Goal: Task Accomplishment & Management: Manage account settings

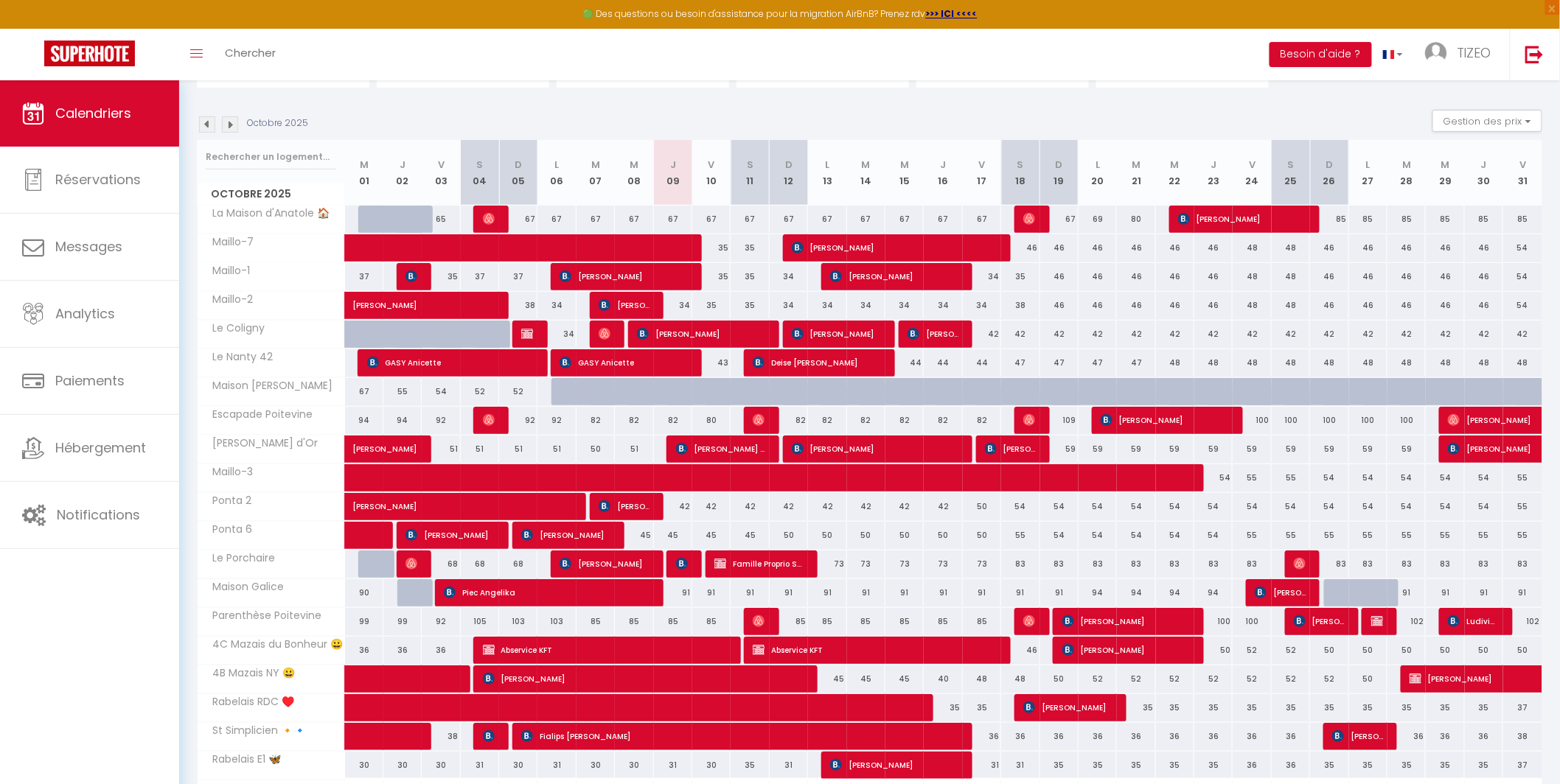
scroll to position [225, 0]
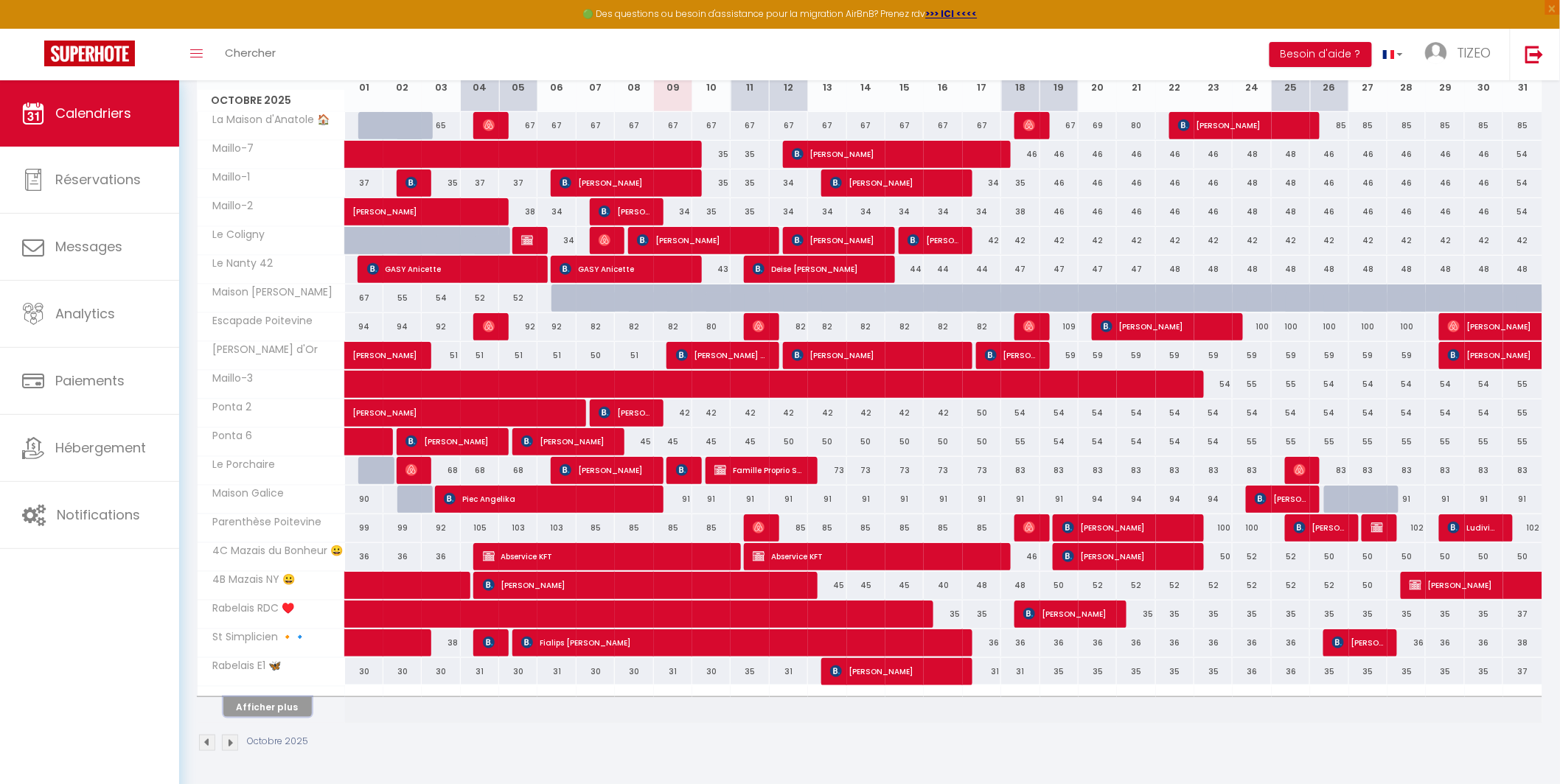
click at [273, 709] on button "Afficher plus" at bounding box center [268, 707] width 88 height 20
click at [273, 709] on th "Afficher plus" at bounding box center [271, 705] width 147 height 37
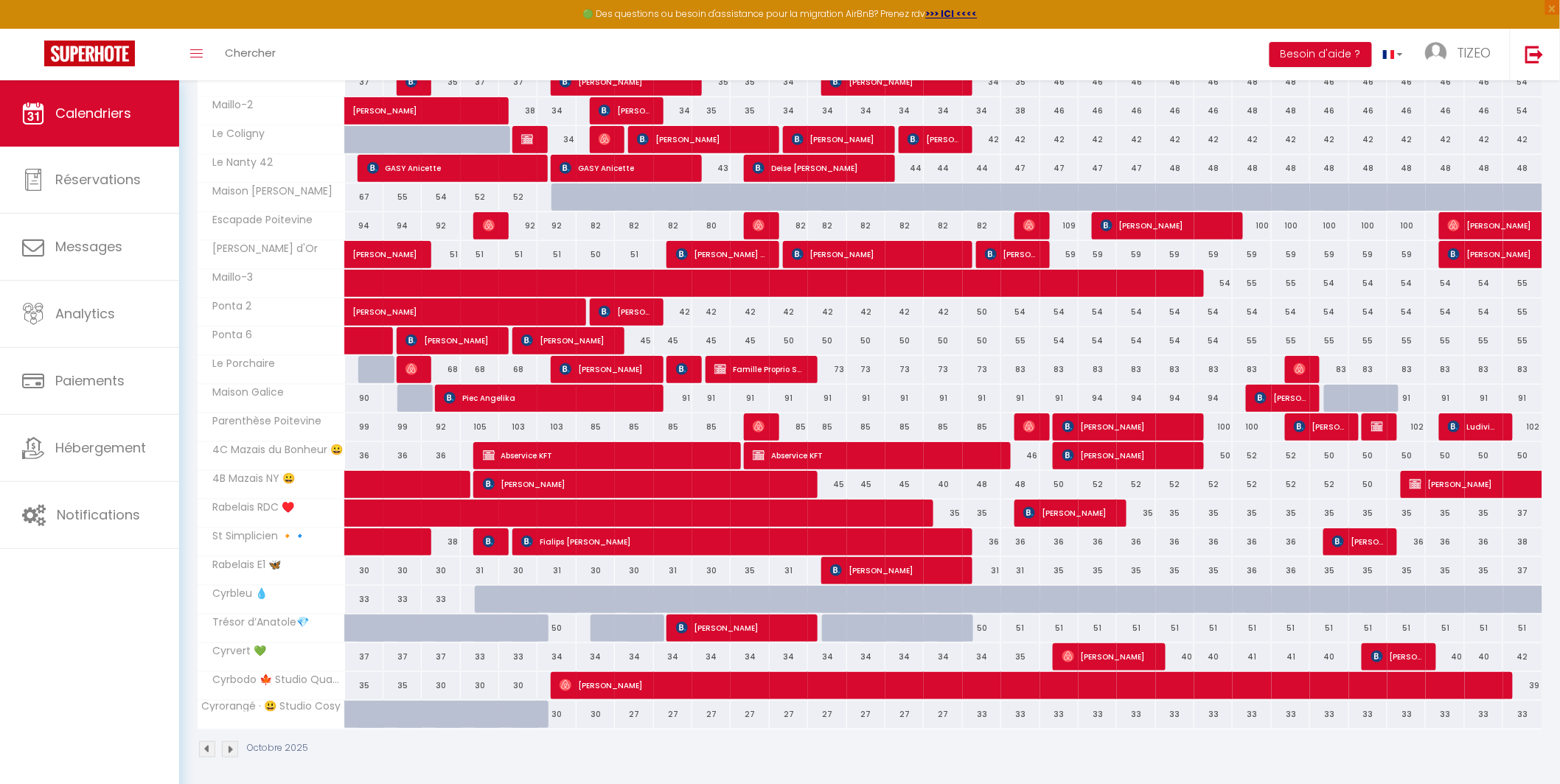
scroll to position [333, 0]
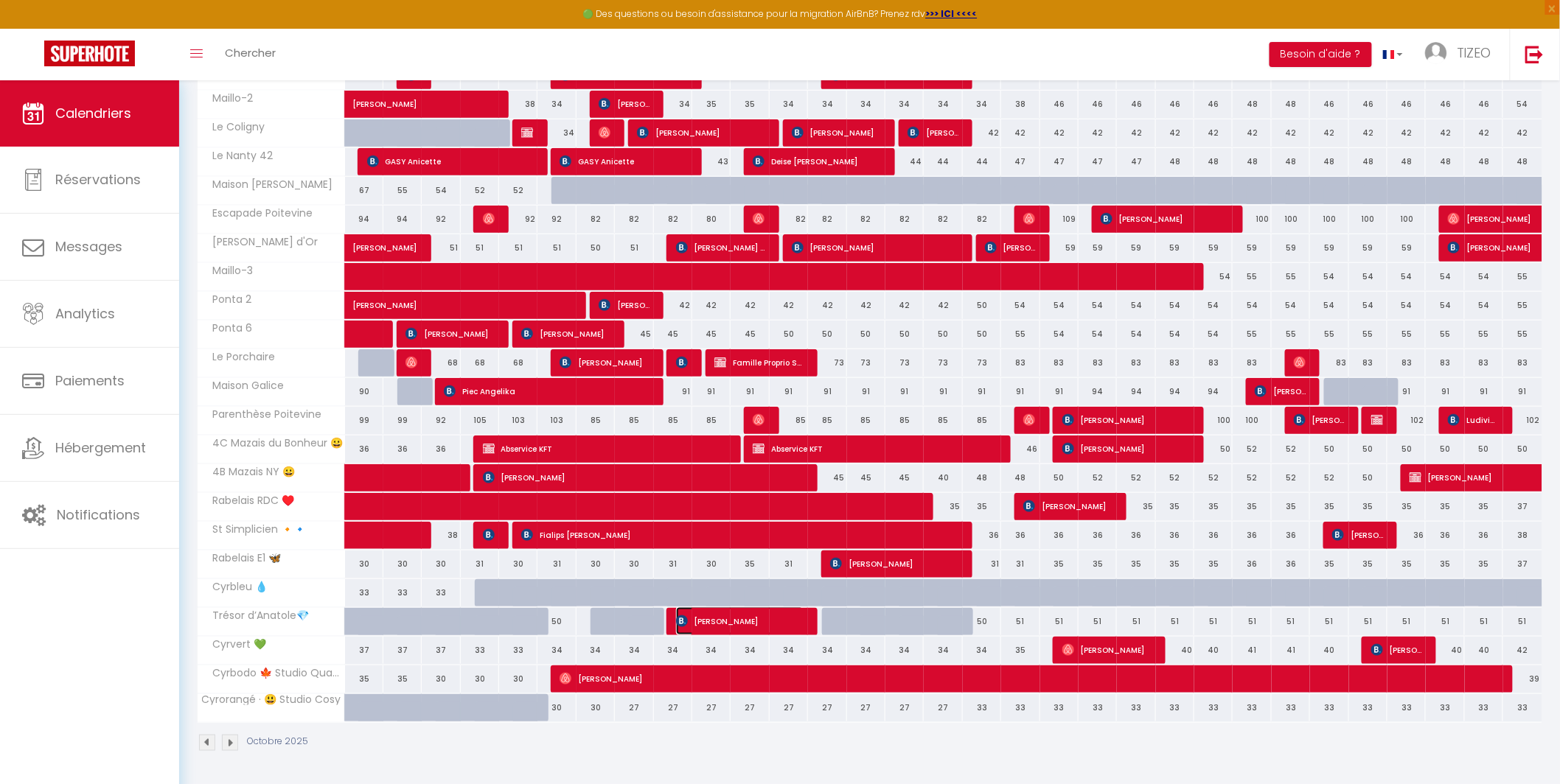
click at [747, 613] on span "[PERSON_NAME]" at bounding box center [740, 621] width 128 height 28
select select "OK"
select select "0"
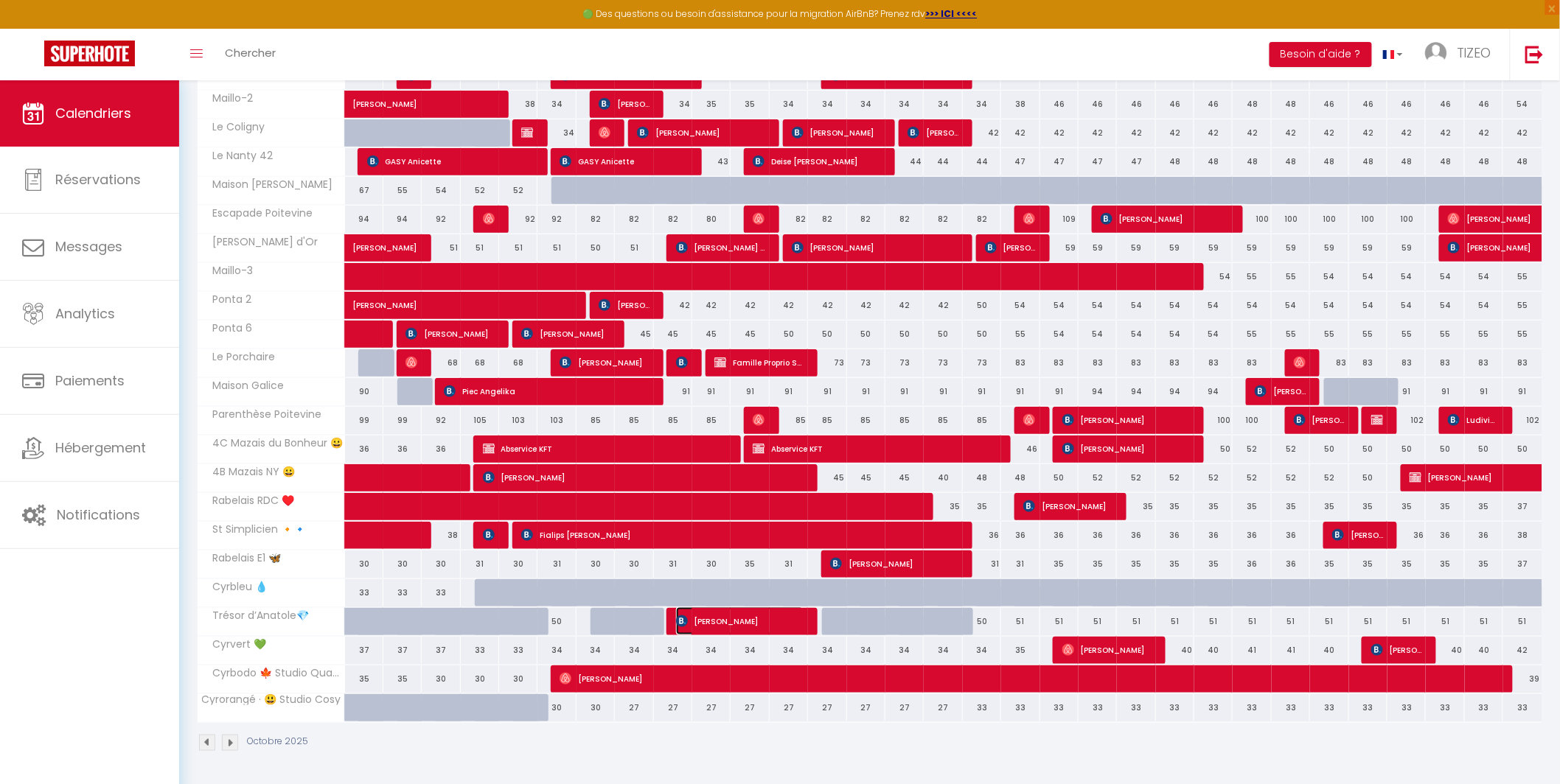
select select "1"
select select
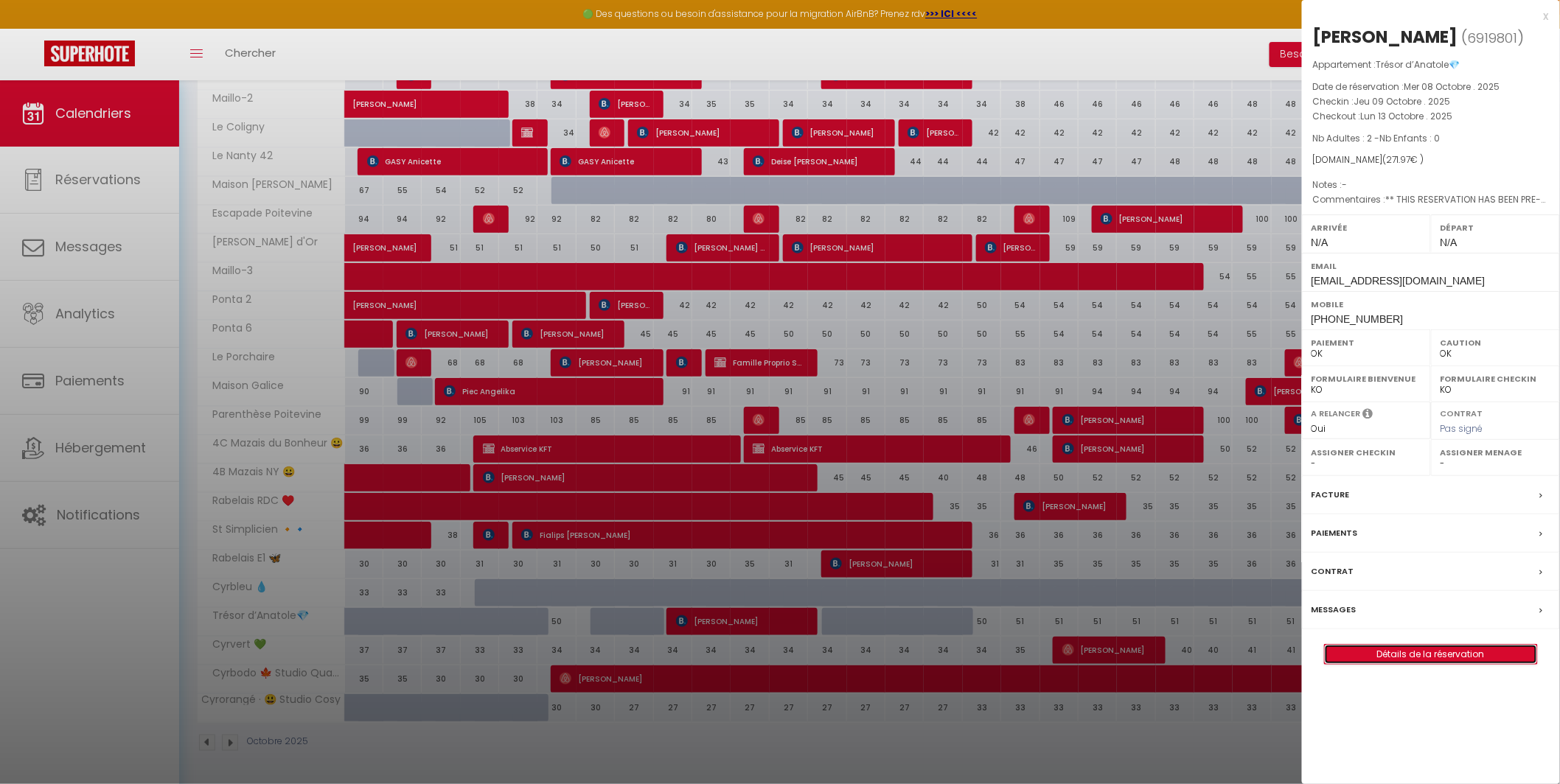
click at [1436, 657] on link "Détails de la réservation" at bounding box center [1431, 654] width 212 height 19
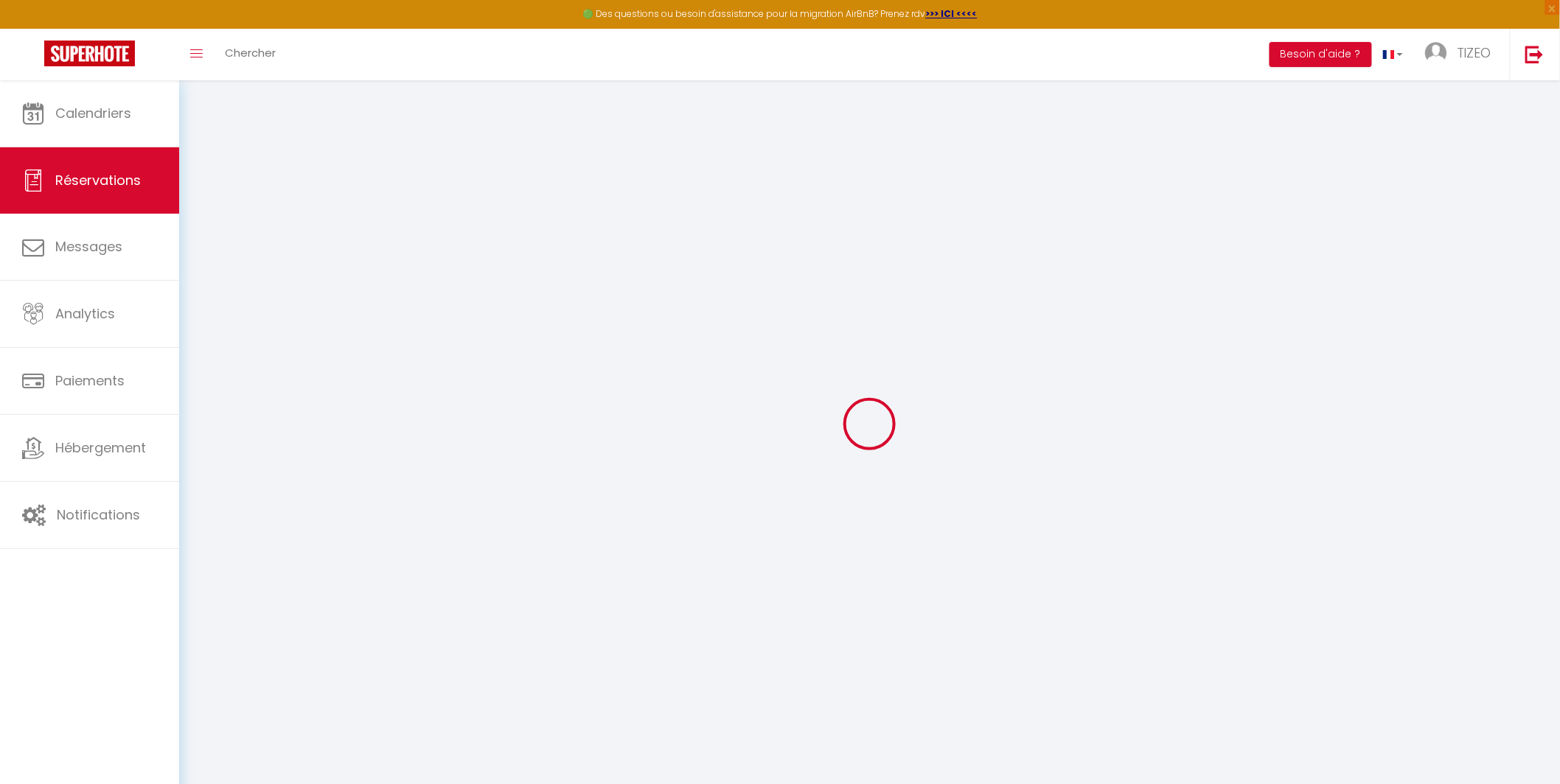
type input "Laviosa"
type input "[PERSON_NAME]"
type input "[EMAIL_ADDRESS][DOMAIN_NAME]"
type input "[PHONE_NUMBER]"
type input "."
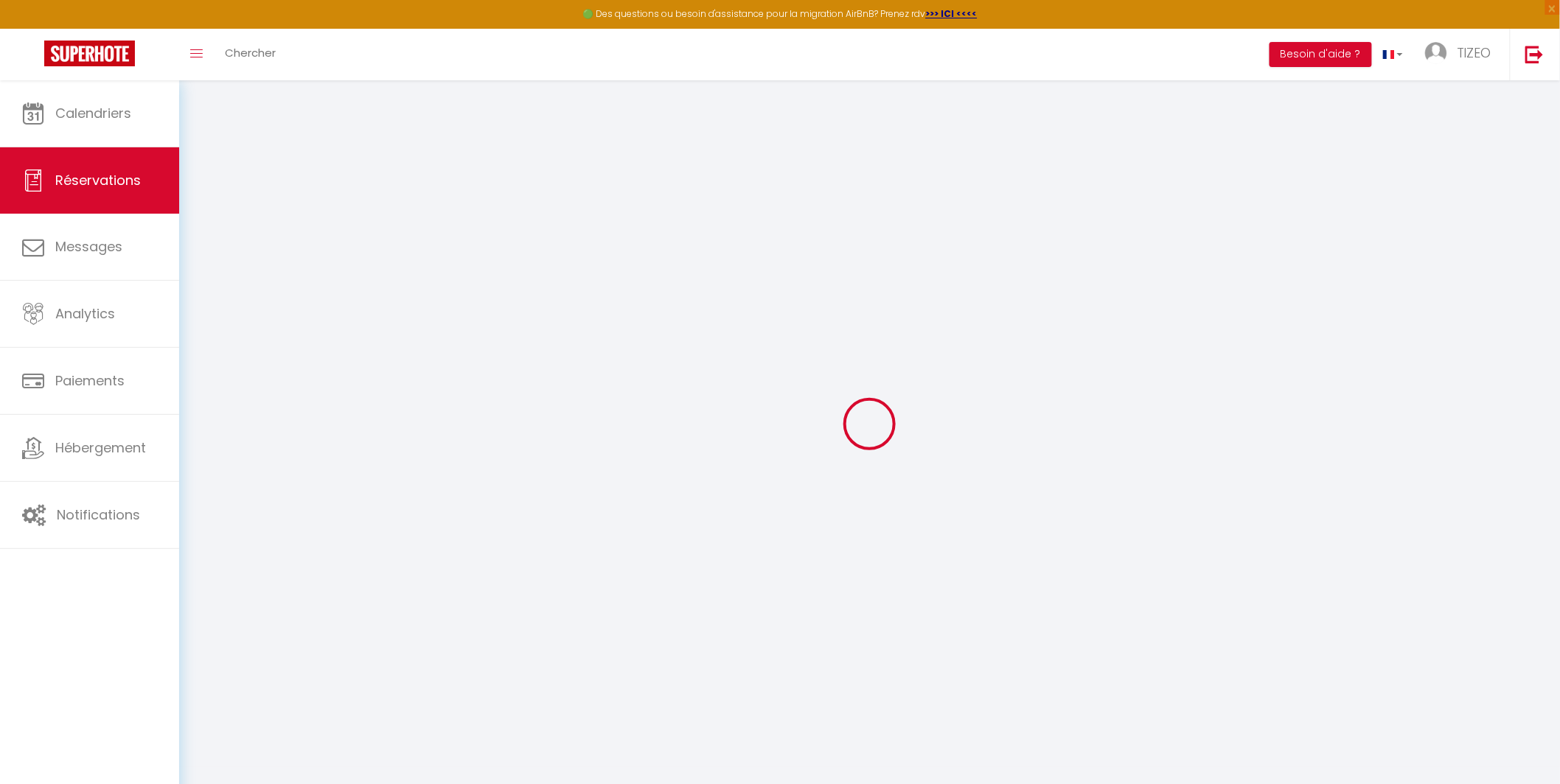
select select "ES"
type input "25"
type input "45.08"
type input "3.81"
select select "8594"
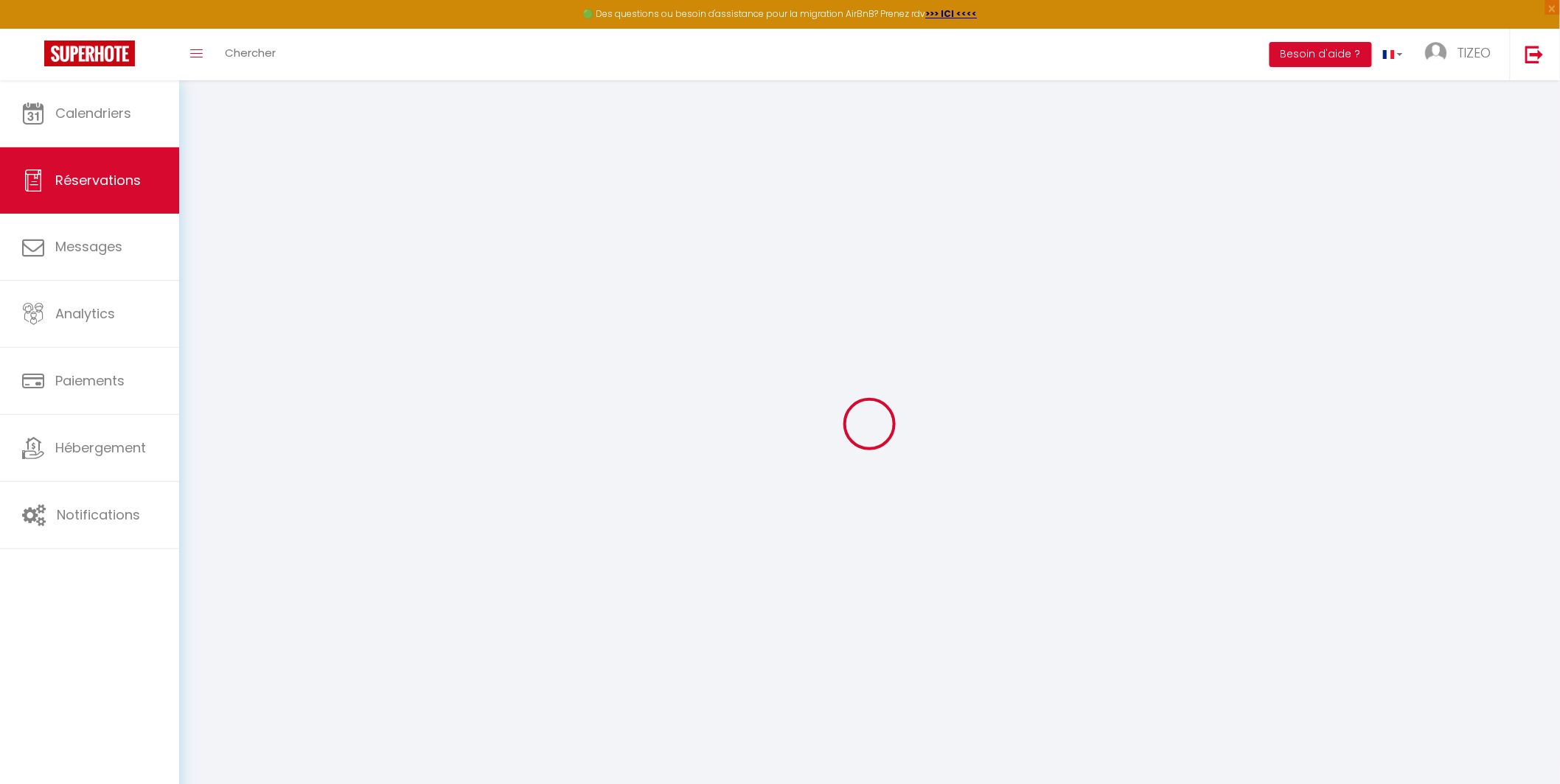
select select "1"
select select
type input "2"
select select "12"
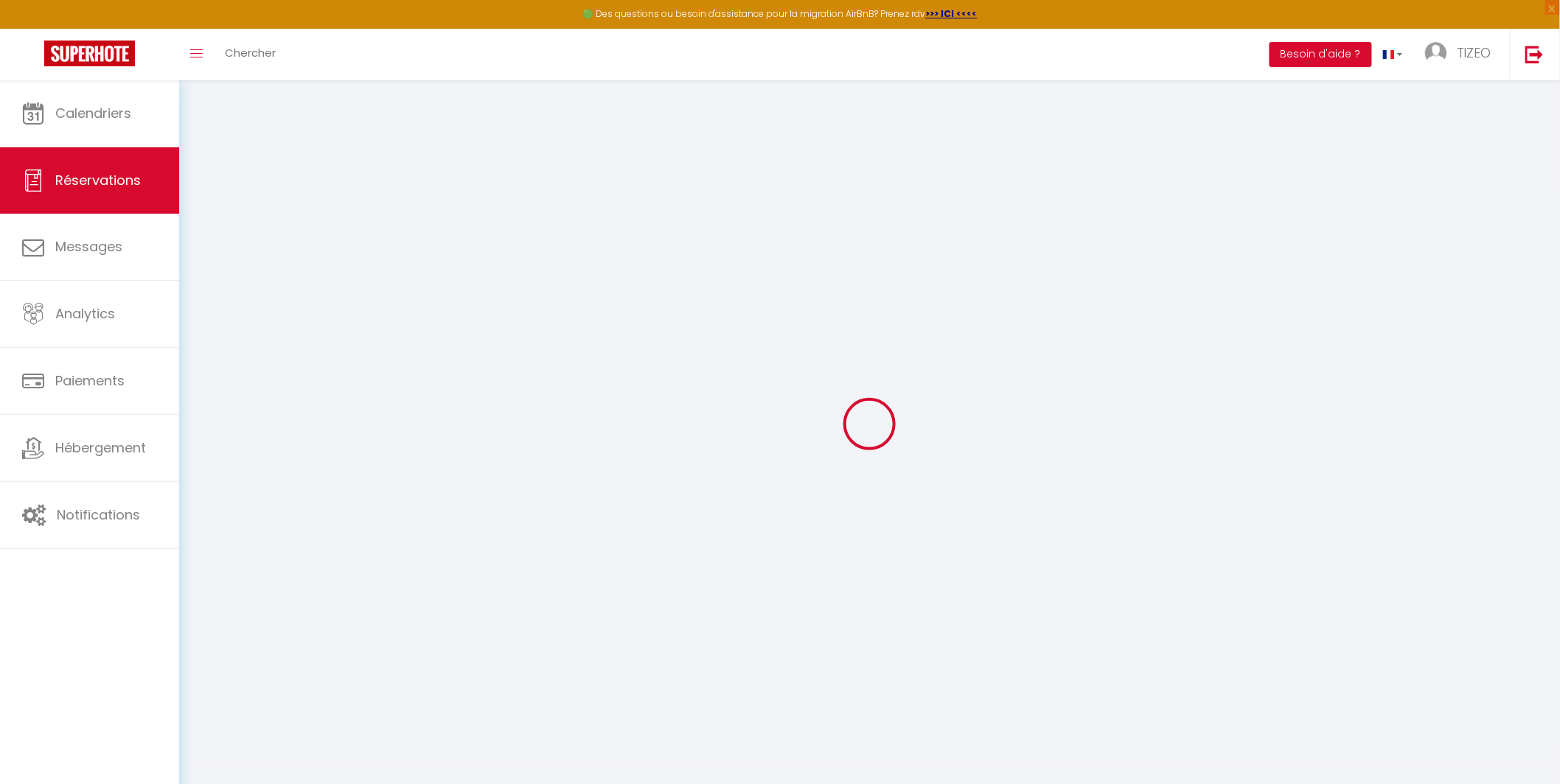
select select "15"
type input "205.2"
checkbox input "false"
type input "0"
select select "2"
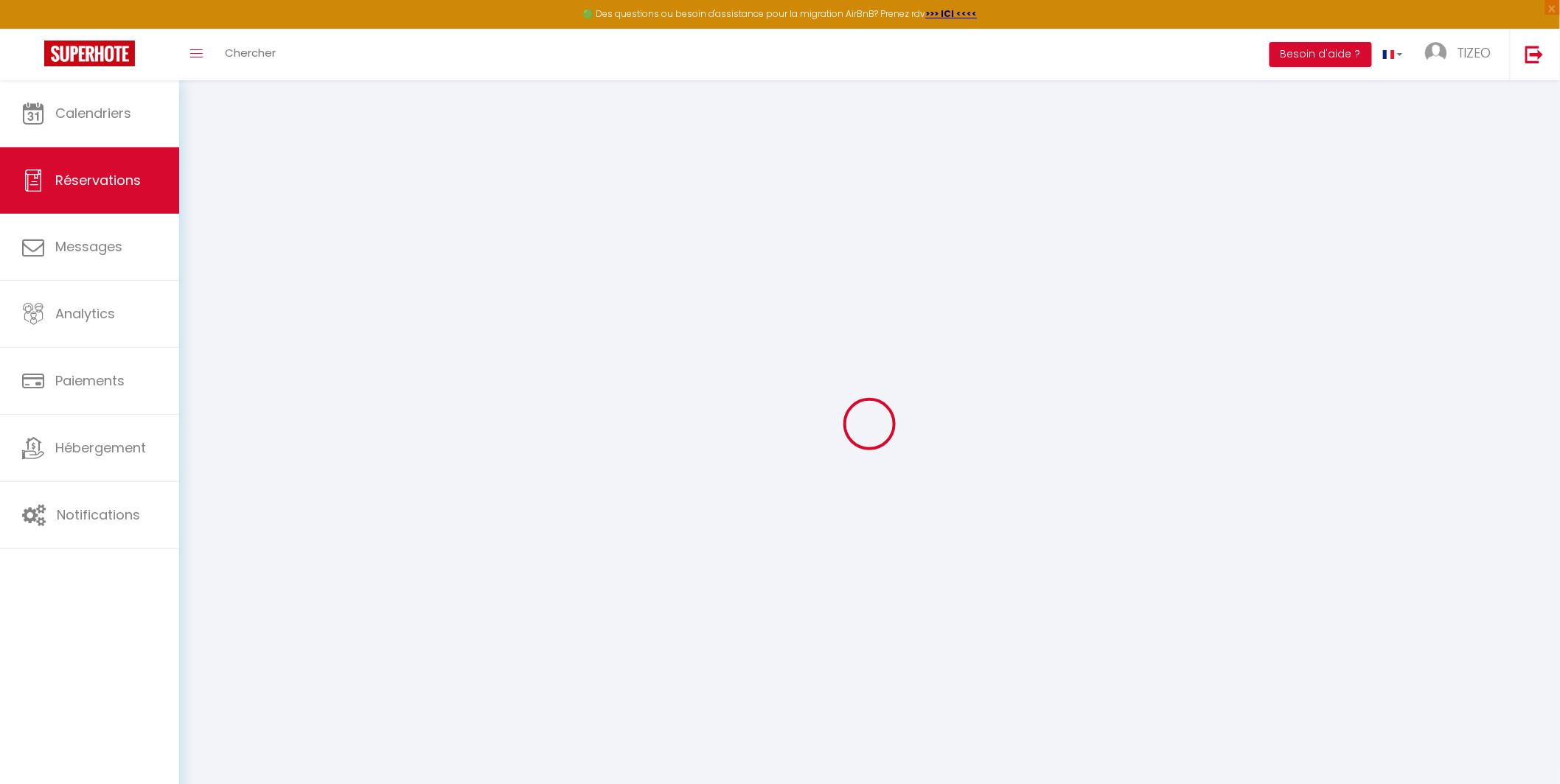
type input "30"
type input "15"
type input "0"
select select
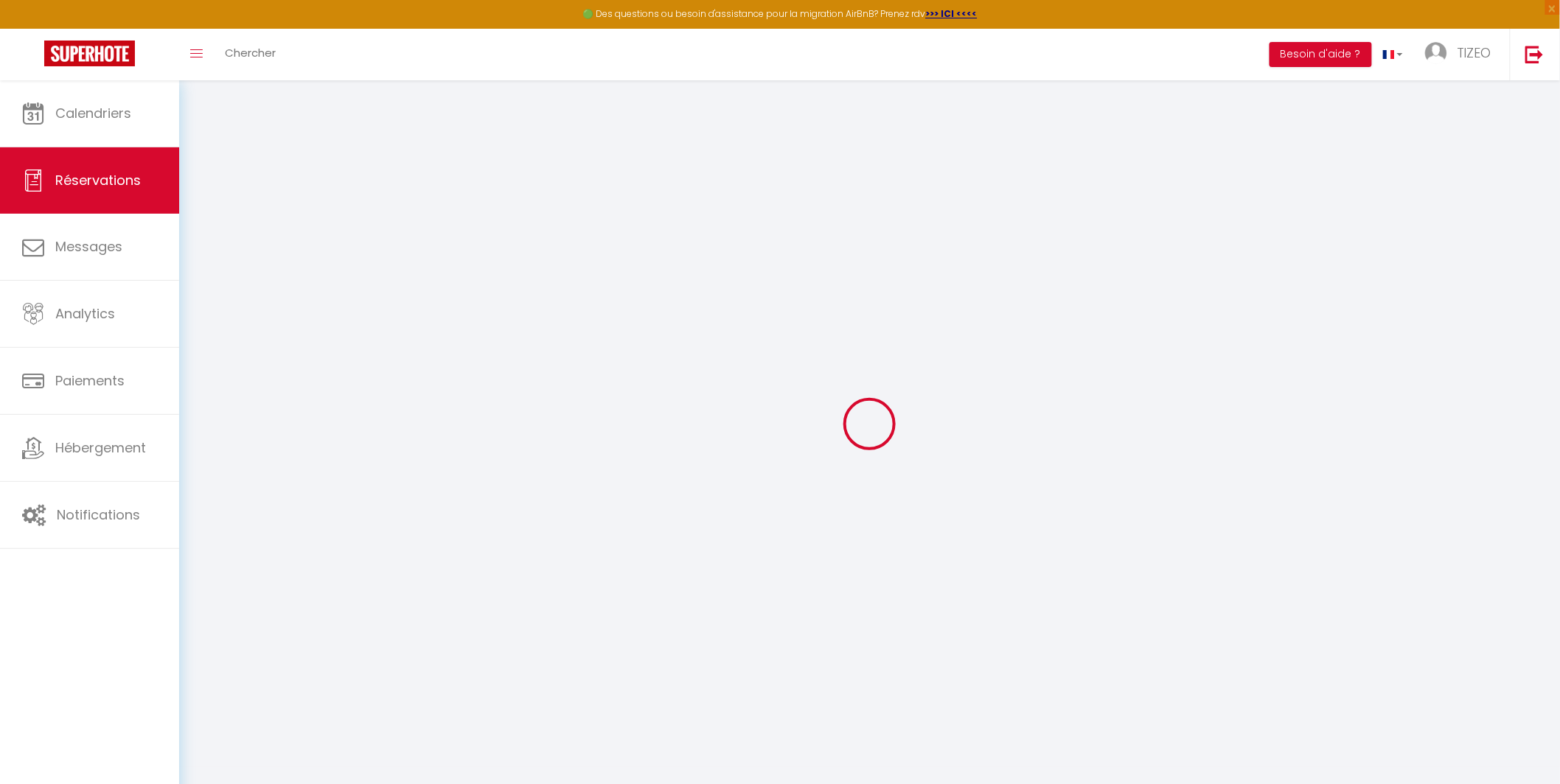
checkbox input "false"
select select
checkbox input "false"
select select
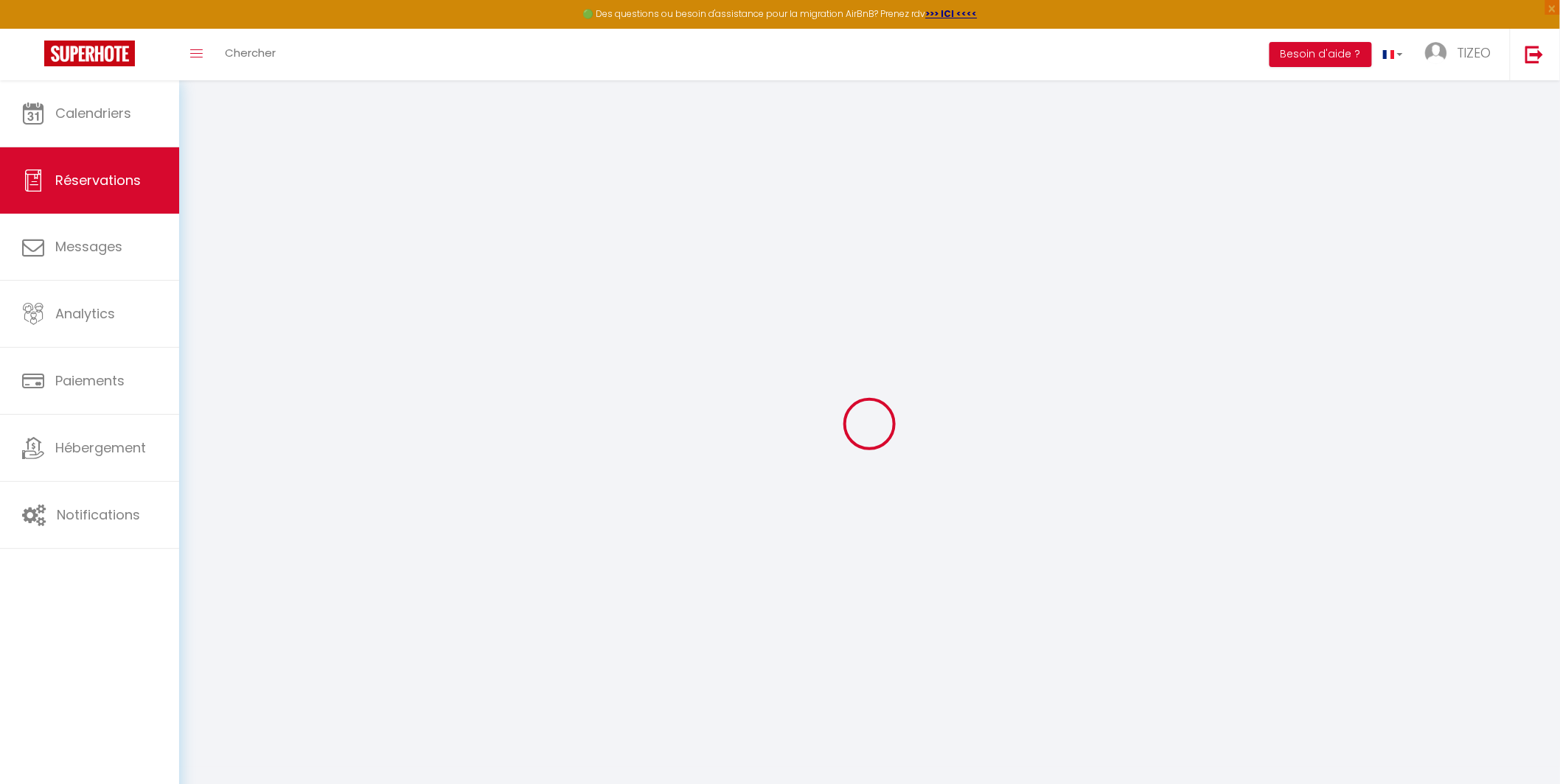
select select
checkbox input "false"
type textarea "** THIS RESERVATION HAS BEEN PRE-PAID ** BOOKING NOTE : Payment charge is EUR 3…"
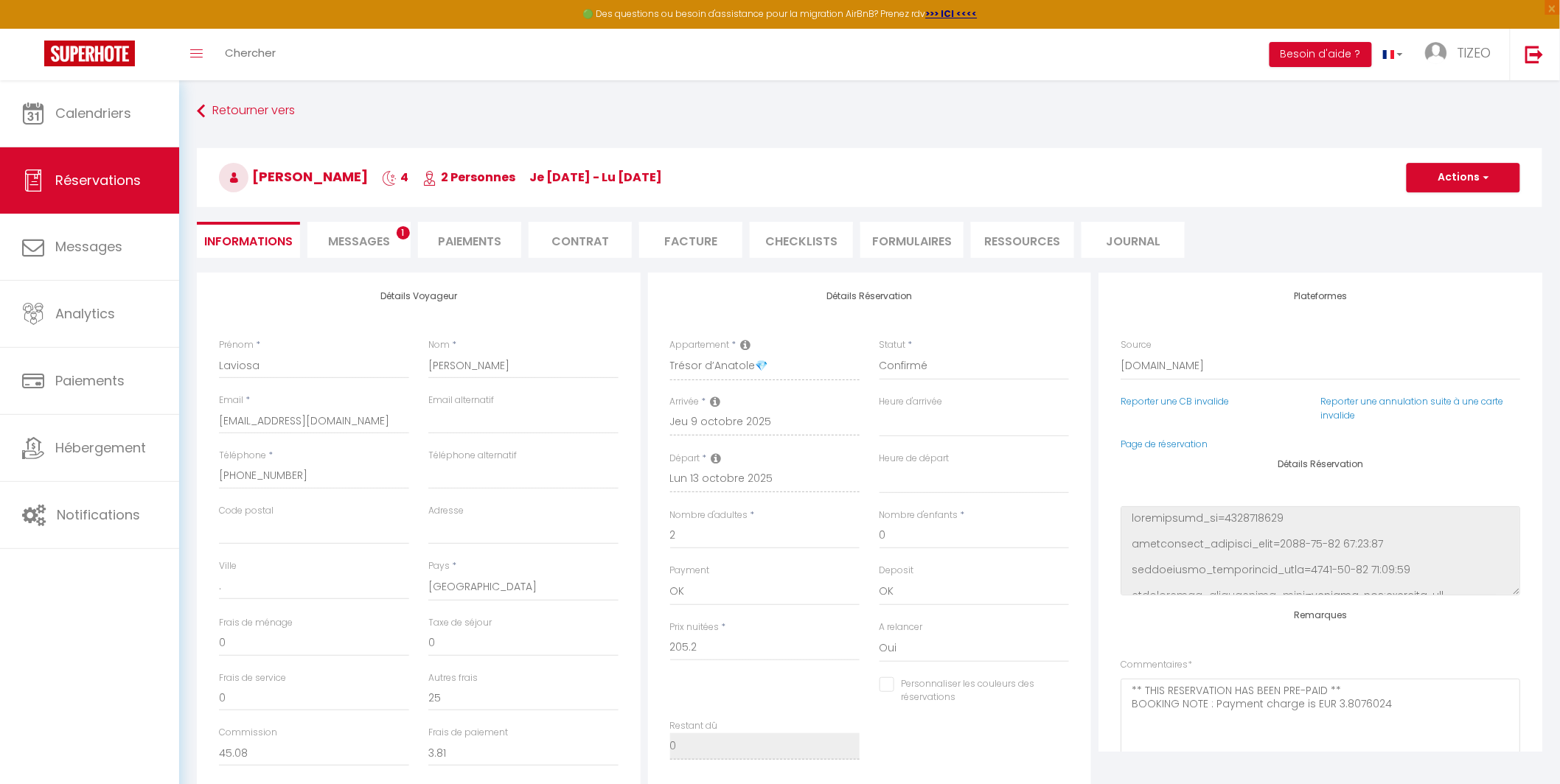
type input "35"
type input "6.77"
select select
checkbox input "false"
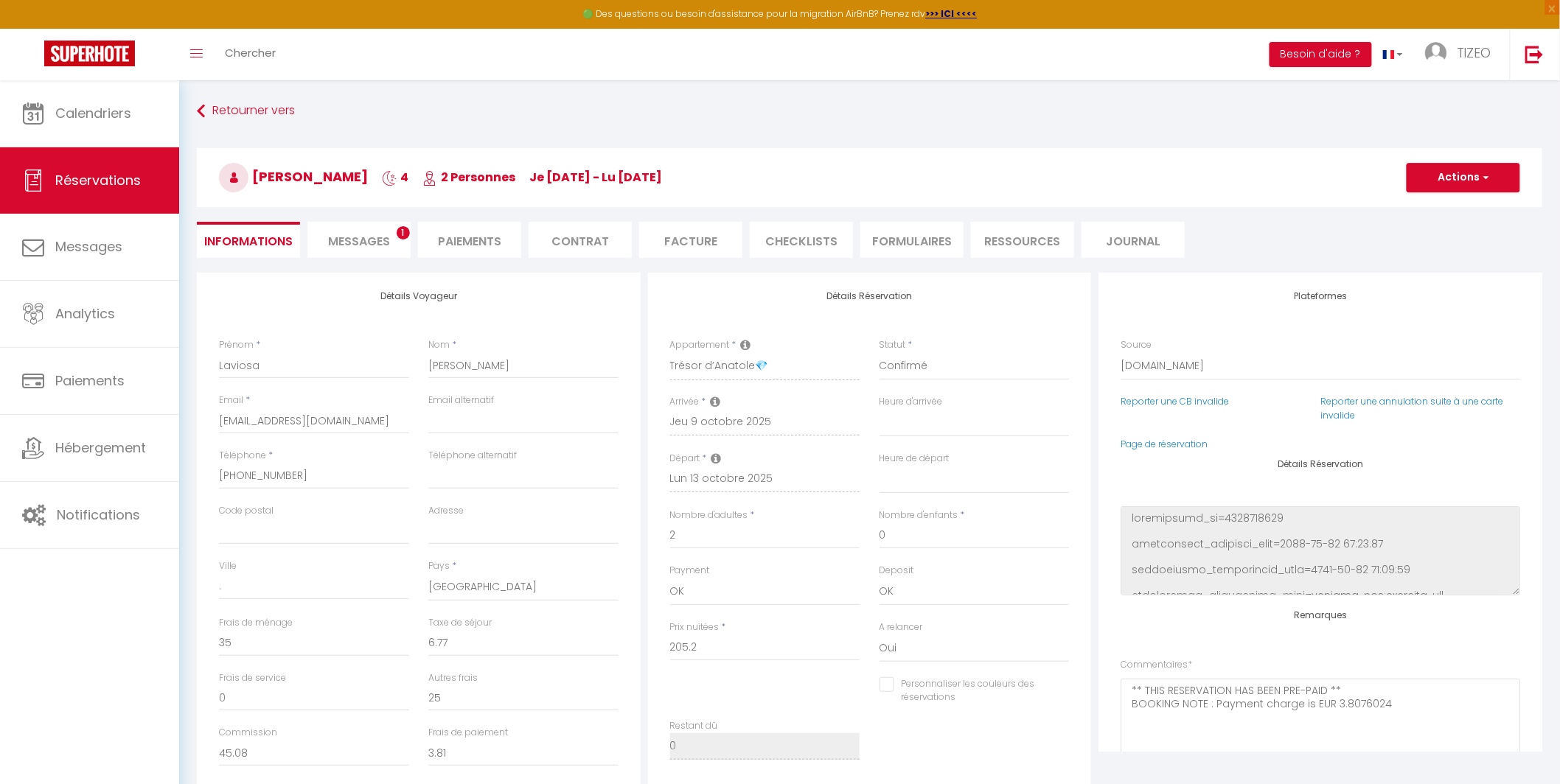
select select
click at [1169, 445] on link "Page de réservation" at bounding box center [1164, 444] width 87 height 12
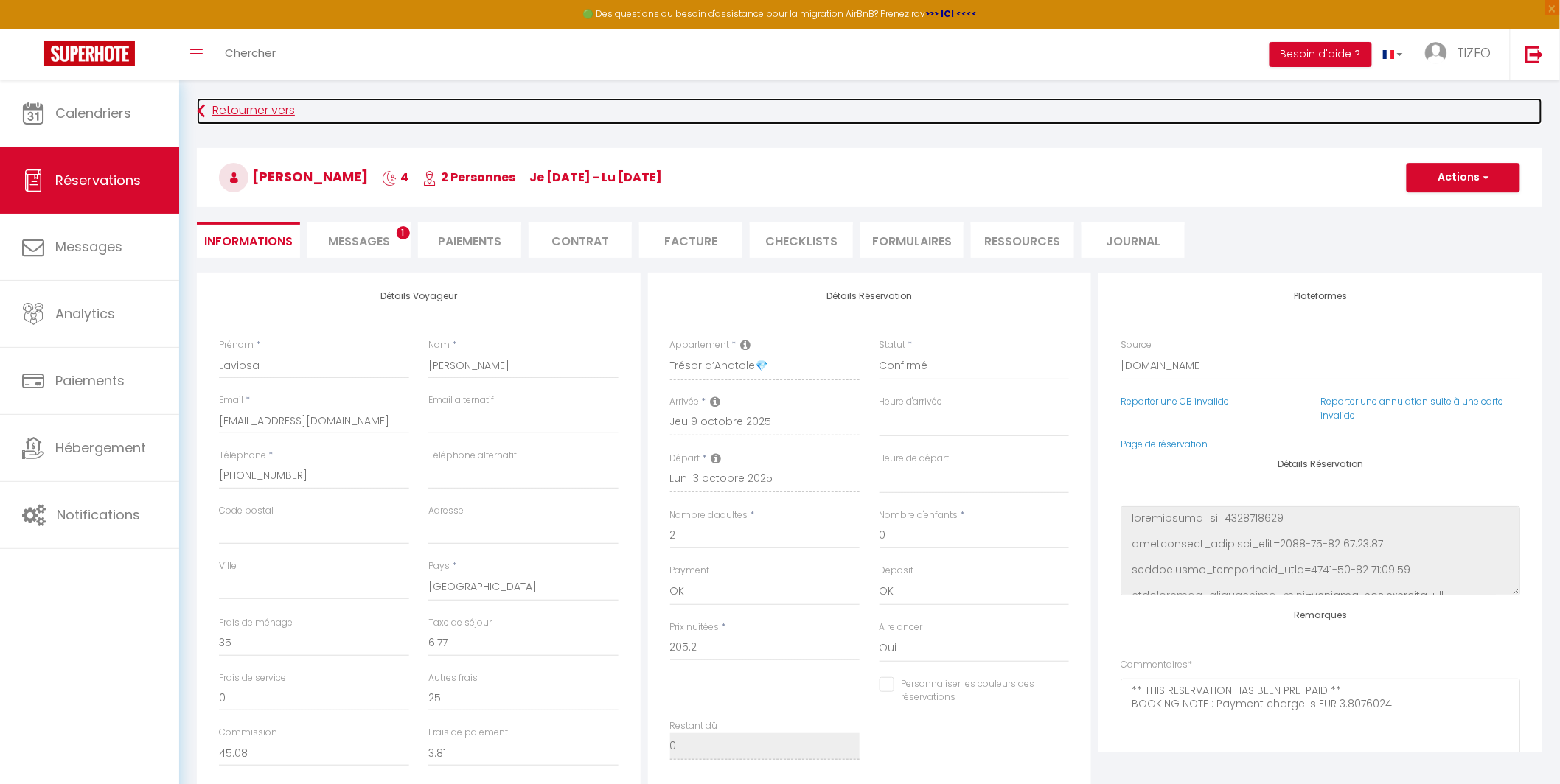
click at [210, 110] on link "Retourner vers" at bounding box center [870, 111] width 1346 height 26
click at [242, 111] on link "Retourner vers" at bounding box center [870, 111] width 1346 height 26
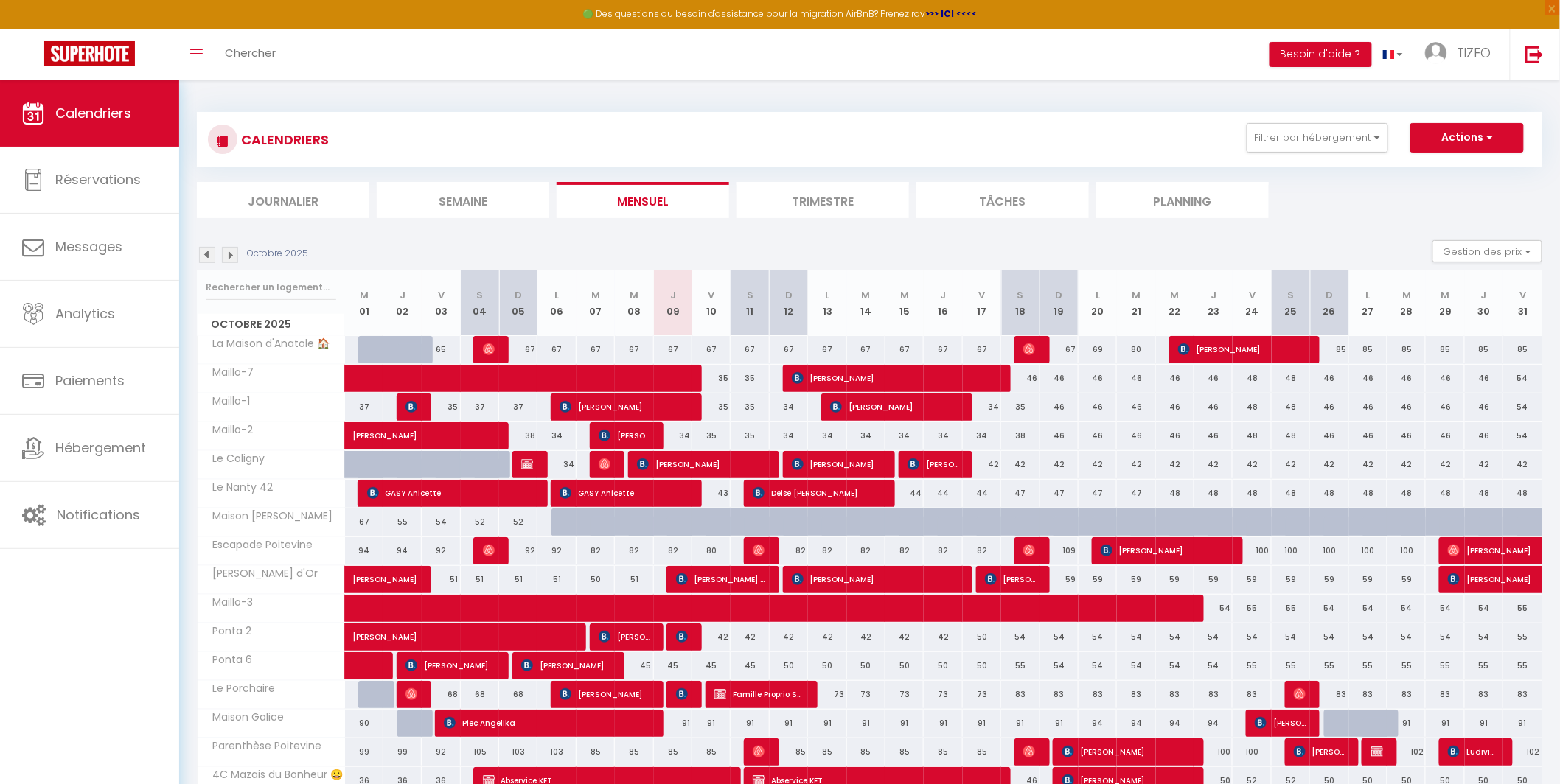
click at [670, 351] on div "67" at bounding box center [673, 349] width 38 height 27
click at [0, 0] on div at bounding box center [0, 0] width 0 height 0
click at [679, 348] on div at bounding box center [780, 392] width 1560 height 784
click at [678, 349] on div at bounding box center [780, 392] width 1560 height 784
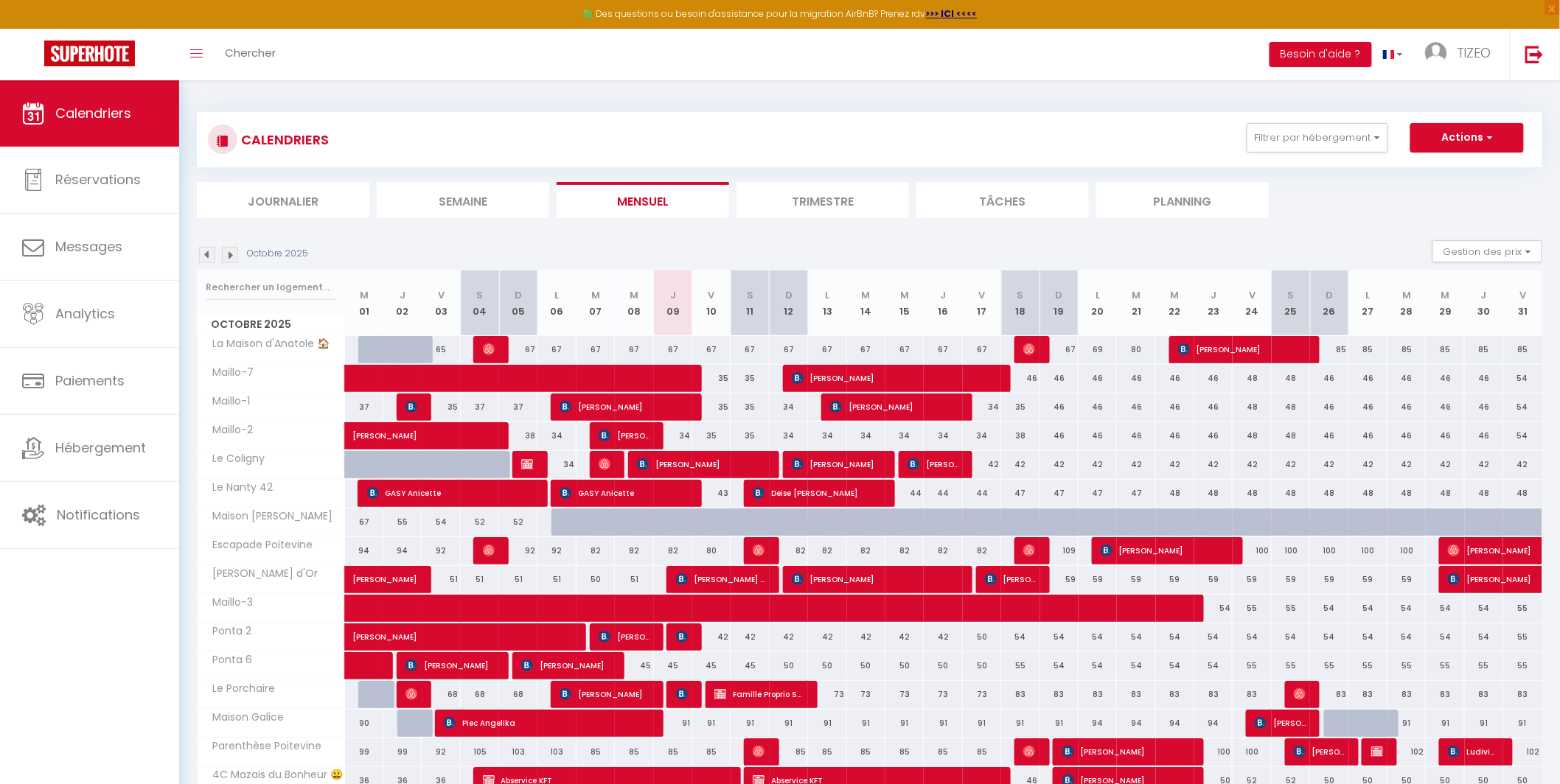
click at [679, 351] on div "67" at bounding box center [673, 349] width 38 height 27
type input "67"
type input "Jeu 09 Octobre 2025"
type input "Ven 10 Octobre 2025"
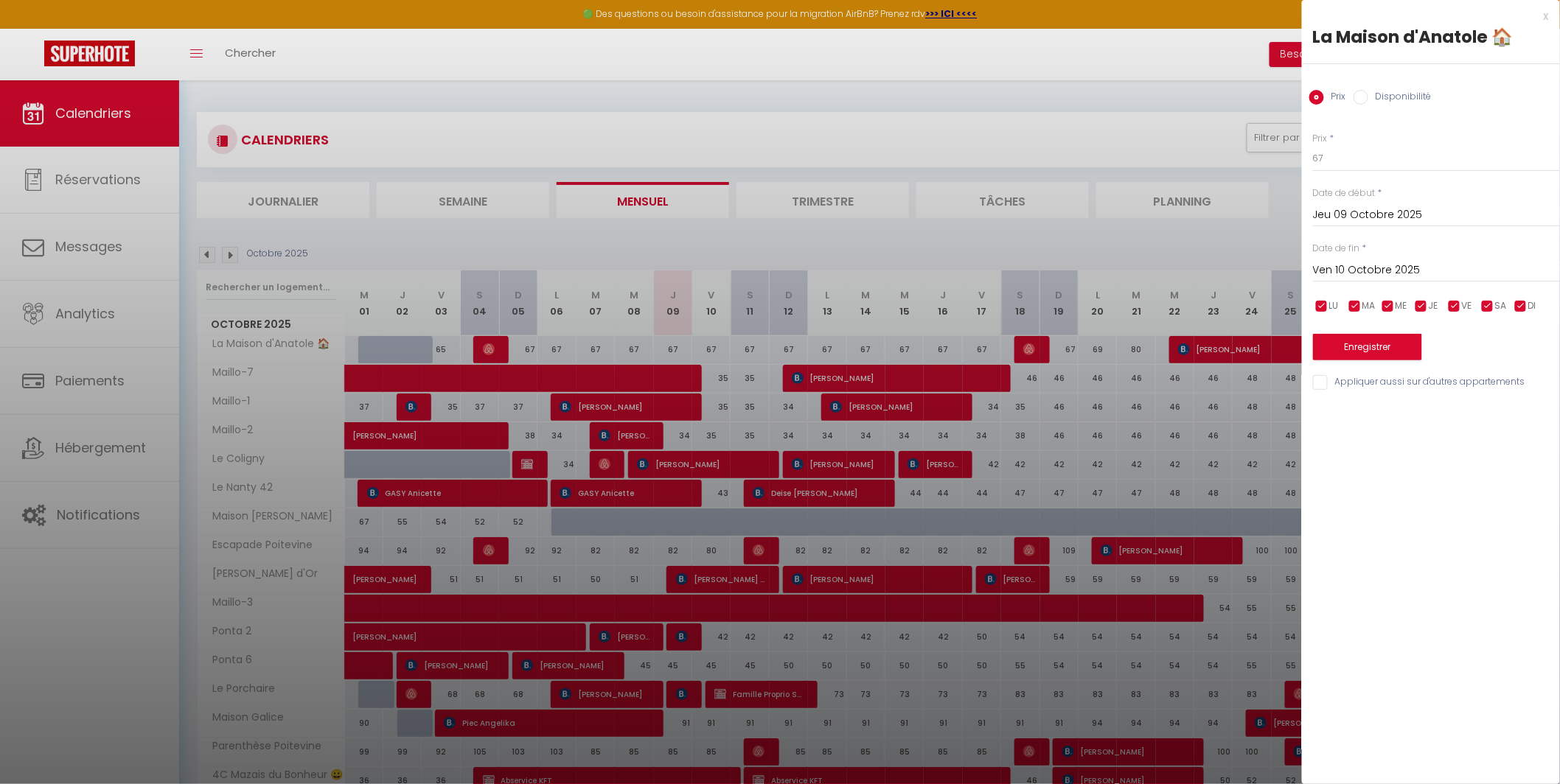
click at [768, 233] on div at bounding box center [780, 392] width 1560 height 784
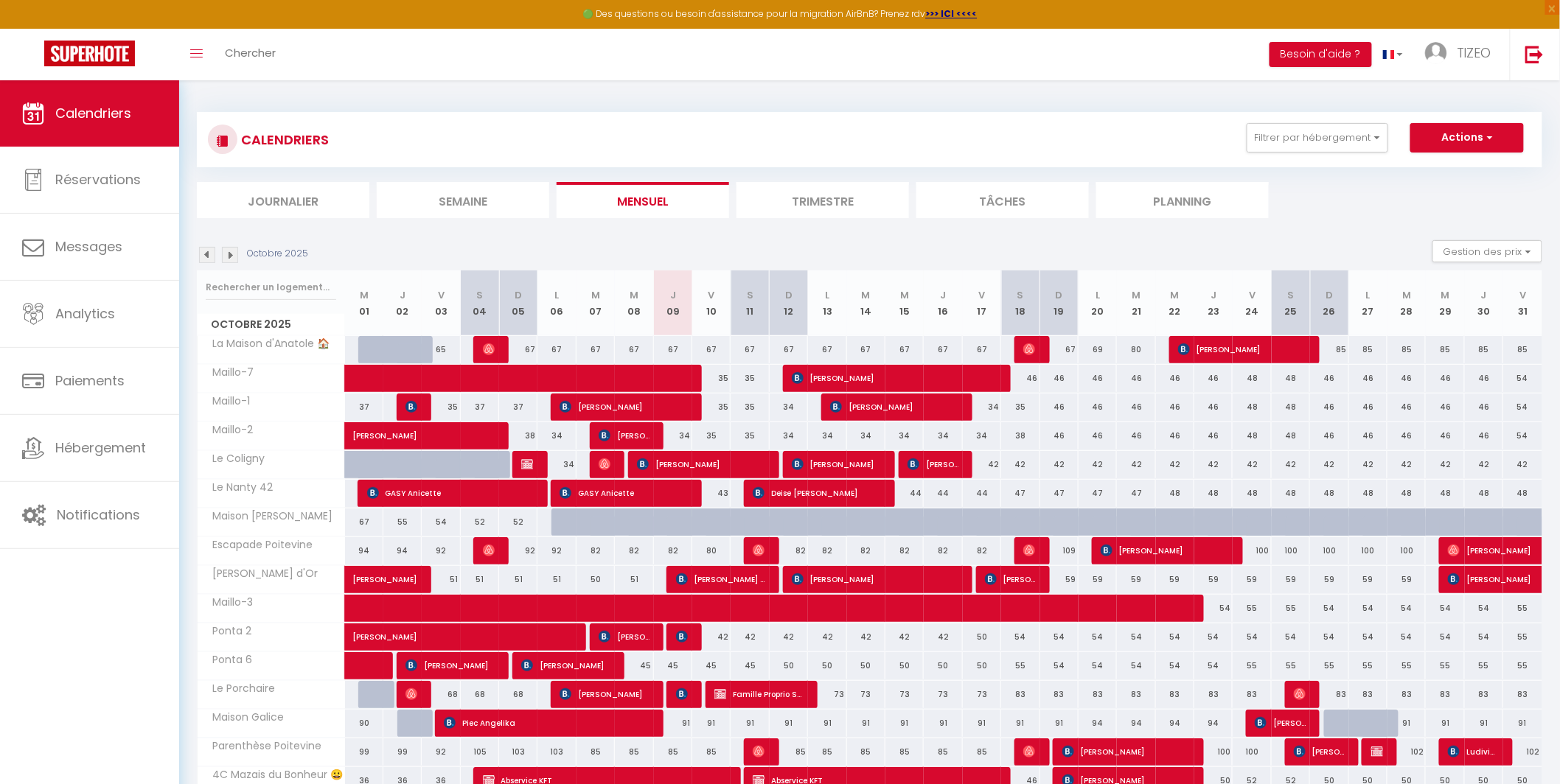
click at [675, 352] on div "67" at bounding box center [673, 349] width 38 height 27
type input "67"
type input "Jeu 09 Octobre 2025"
type input "Ven 10 Octobre 2025"
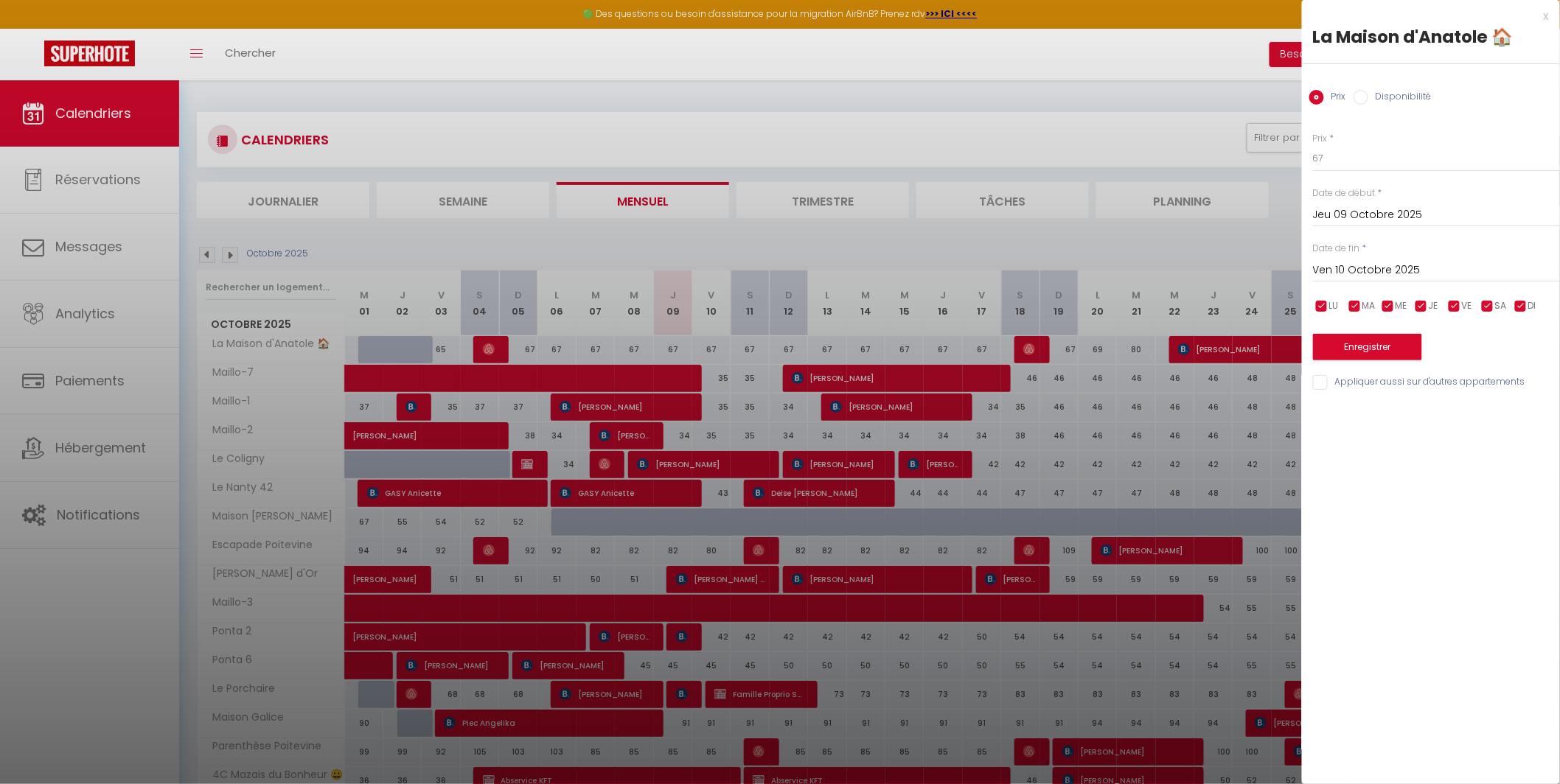
click at [672, 350] on div at bounding box center [780, 392] width 1560 height 784
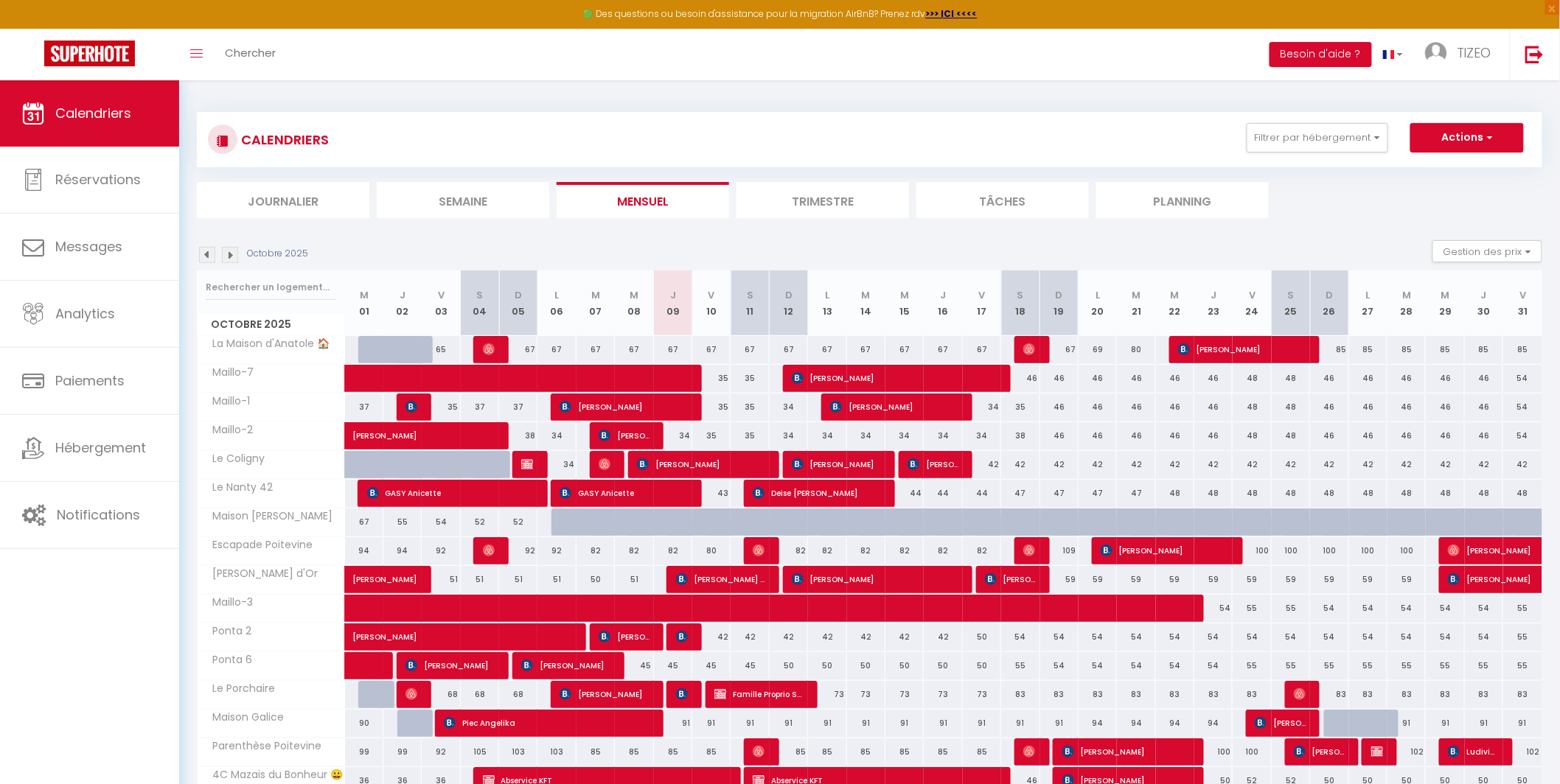
click at [679, 352] on div "67" at bounding box center [673, 349] width 38 height 27
type input "67"
type input "Jeu 09 Octobre 2025"
type input "Ven 10 Octobre 2025"
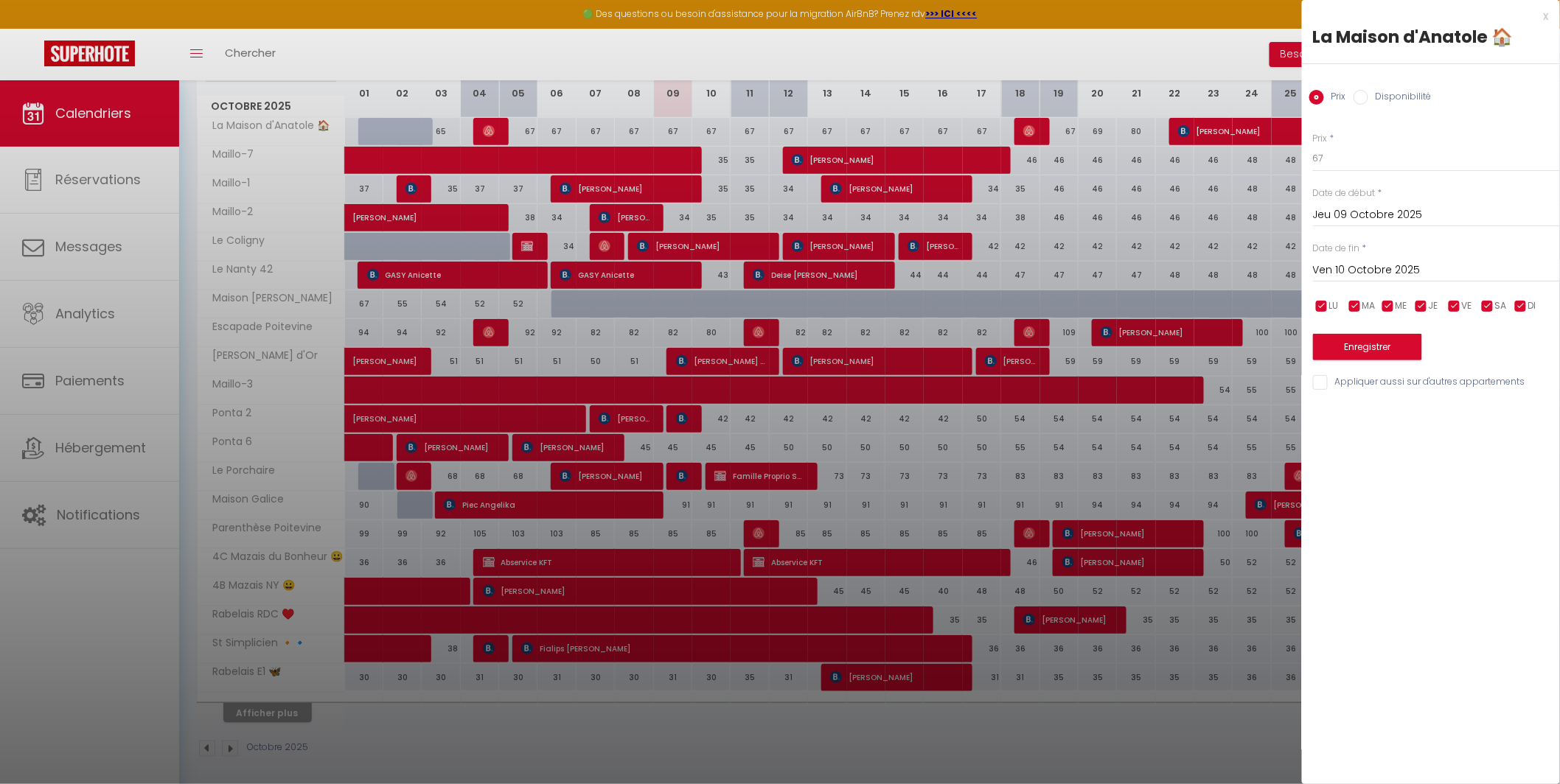
scroll to position [225, 0]
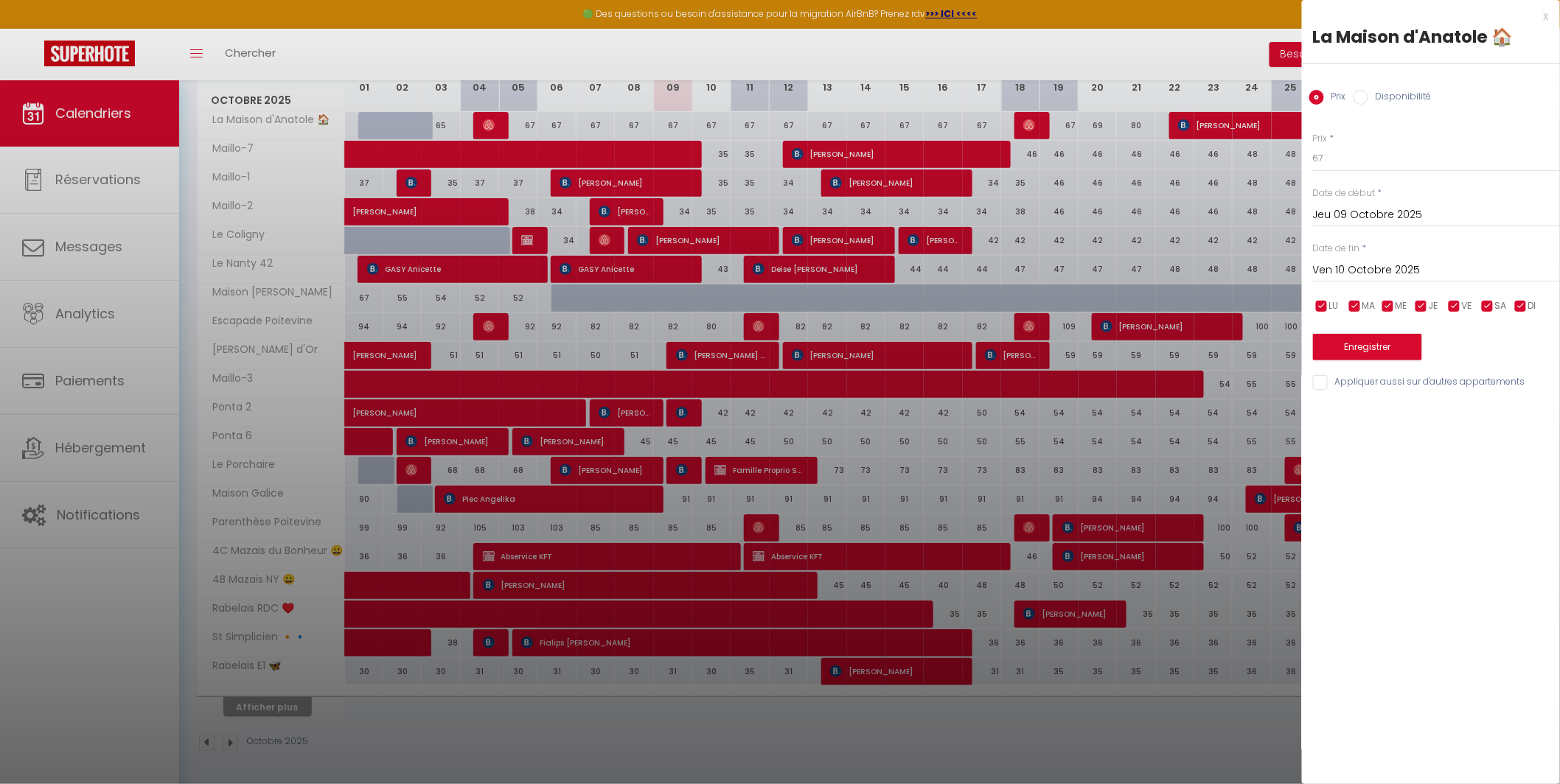
click at [295, 705] on div at bounding box center [780, 392] width 1560 height 784
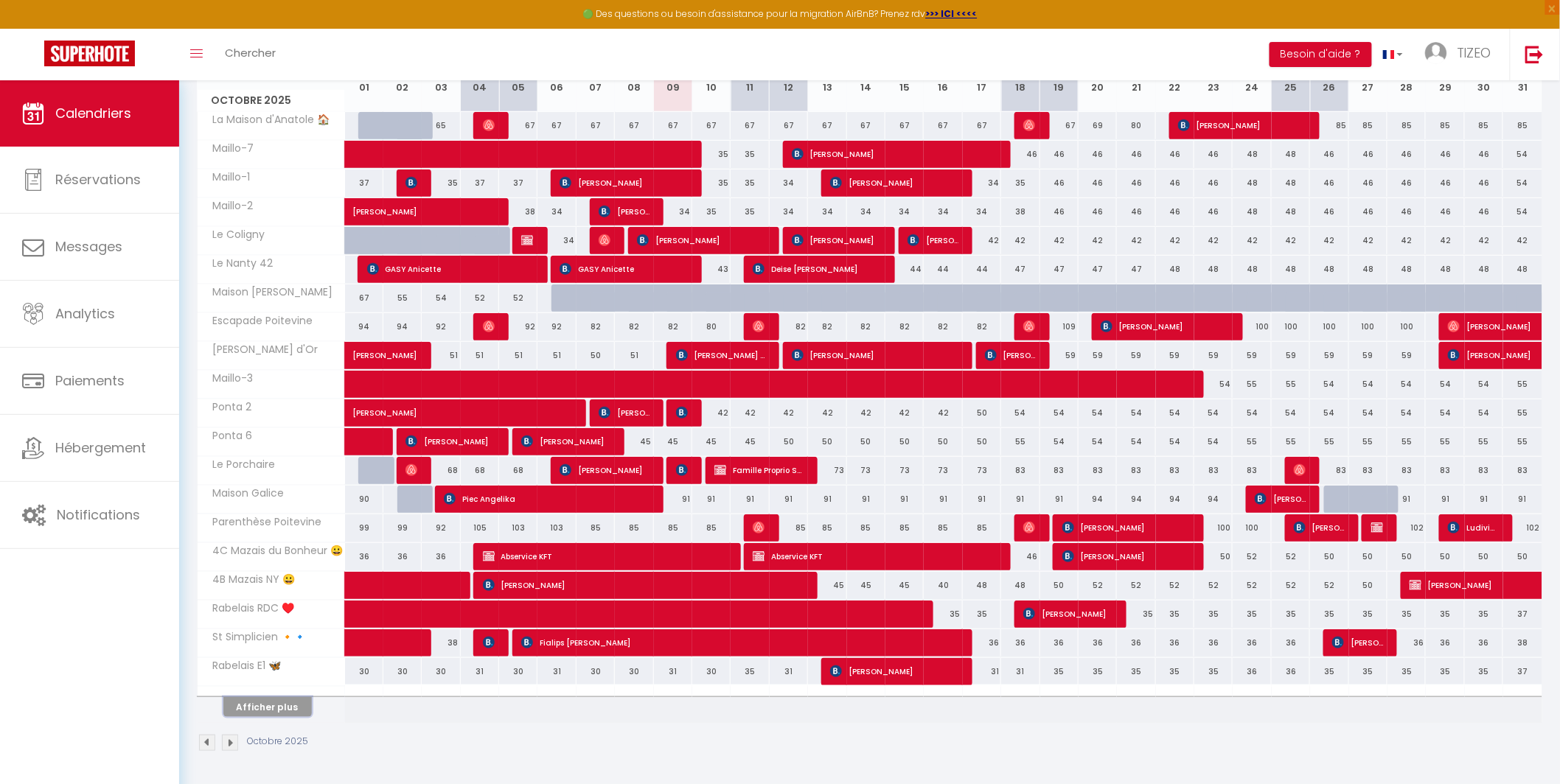
click at [286, 705] on button "Afficher plus" at bounding box center [268, 707] width 88 height 20
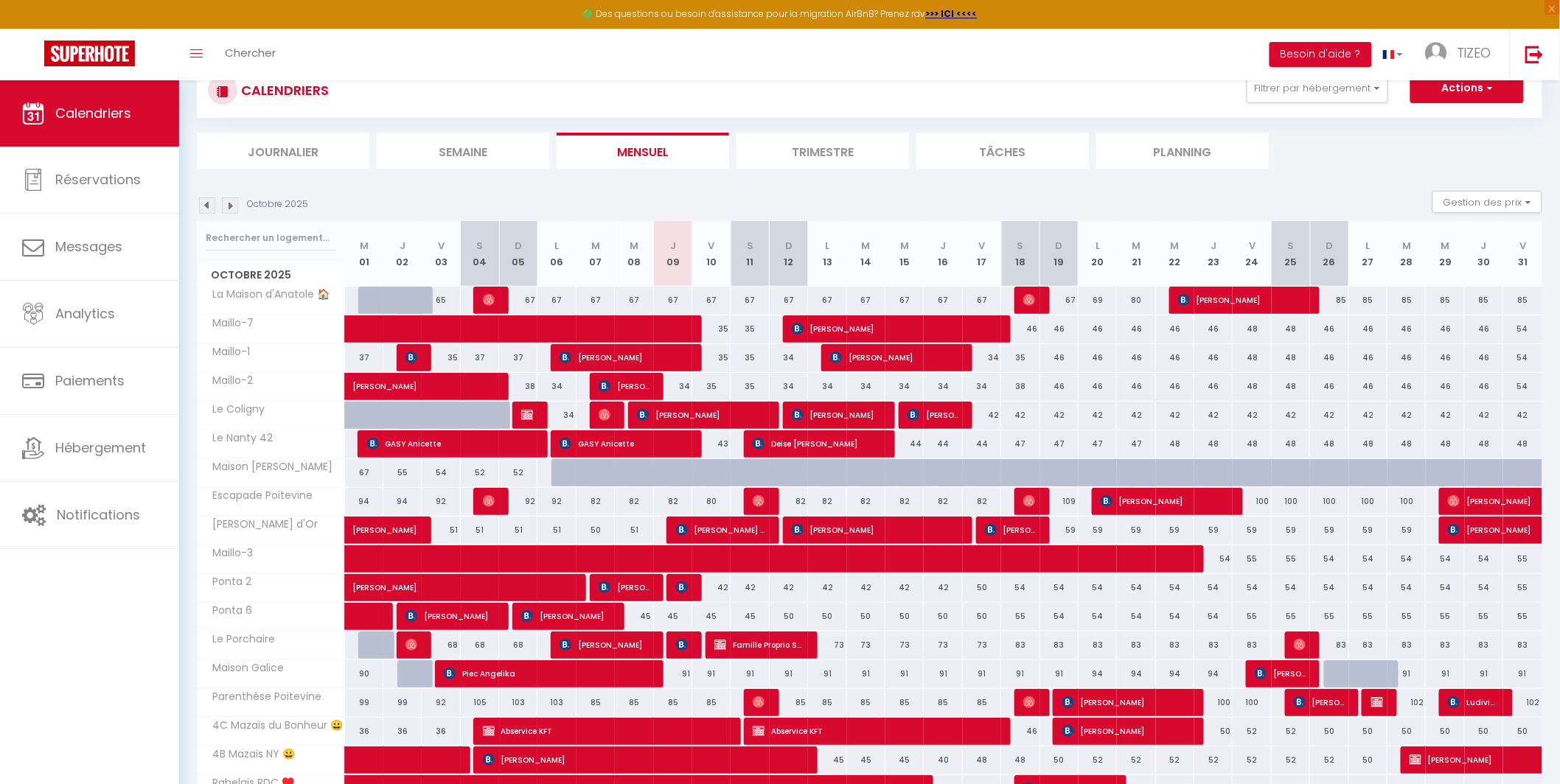
scroll to position [0, 0]
